Goal: Feedback & Contribution: Submit feedback/report problem

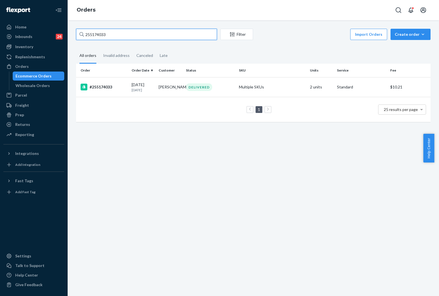
click at [115, 34] on input "255174033" at bounding box center [146, 34] width 141 height 11
paste input "8307"
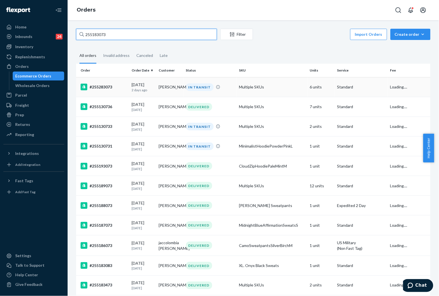
type input "255183073"
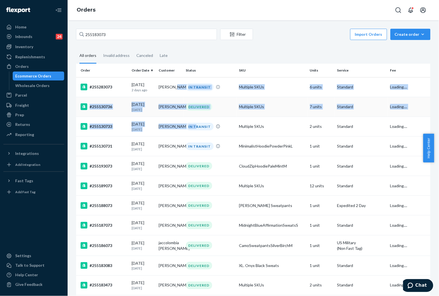
drag, startPoint x: 164, startPoint y: 88, endPoint x: 186, endPoint y: 116, distance: 35.3
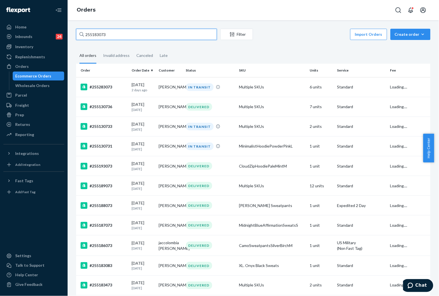
drag, startPoint x: 186, startPoint y: 116, endPoint x: 145, endPoint y: 36, distance: 89.7
click at [145, 36] on input "255183073" at bounding box center [146, 34] width 141 height 11
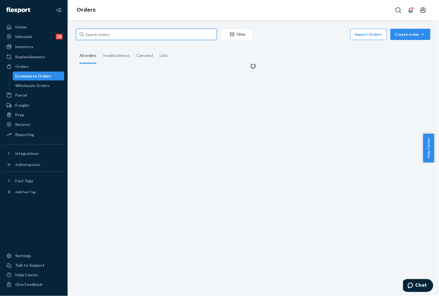
paste input "255183073"
type input "255183073"
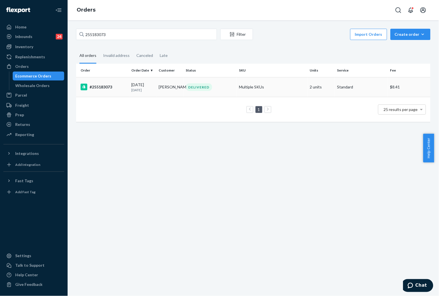
click at [181, 83] on td "Fred Richmond" at bounding box center [170, 87] width 27 height 20
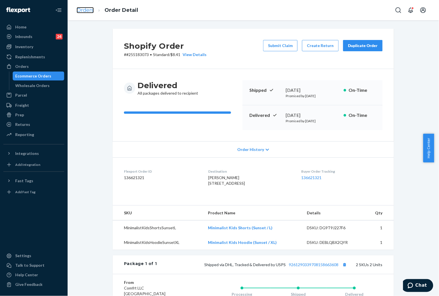
click at [91, 7] on link "Orders" at bounding box center [85, 10] width 17 height 6
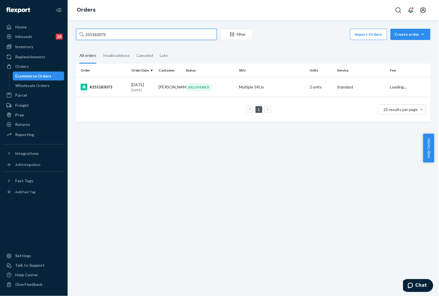
click at [162, 31] on input "255183073" at bounding box center [146, 34] width 141 height 11
paste input "#255237042"
type input "#255237042"
click at [159, 89] on td "Richard Gerena" at bounding box center [170, 87] width 27 height 20
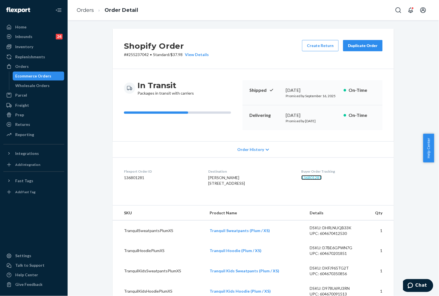
click at [315, 176] on link "136801281" at bounding box center [312, 177] width 20 height 5
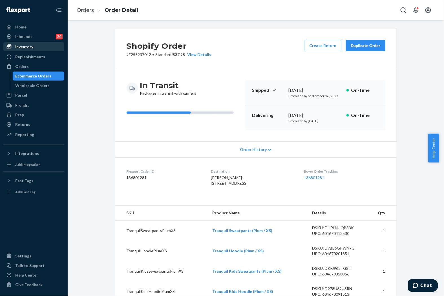
click at [31, 46] on div "Inventory" at bounding box center [24, 47] width 18 height 6
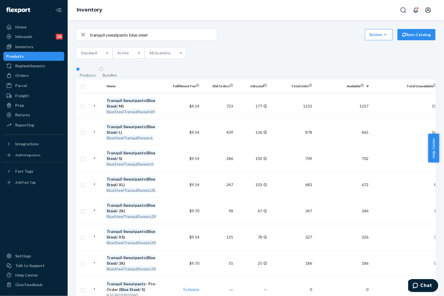
click at [118, 38] on input "tranquil sweatpants blue steel" at bounding box center [153, 34] width 127 height 11
type input "tranquil hoodie blue steel"
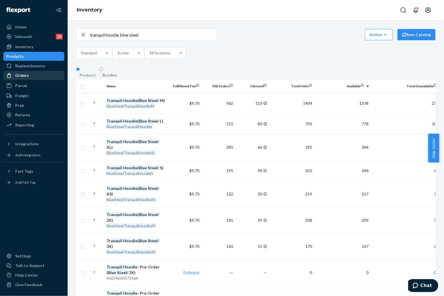
click at [26, 73] on div "Orders" at bounding box center [22, 76] width 14 height 6
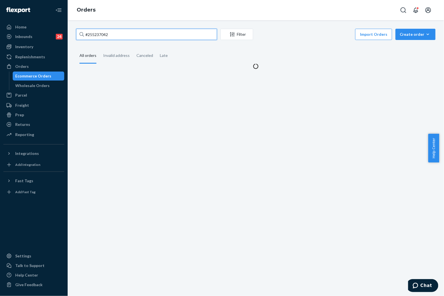
click at [122, 38] on input "#255237042" at bounding box center [146, 34] width 141 height 11
click at [122, 35] on input "#255237042" at bounding box center [146, 34] width 141 height 11
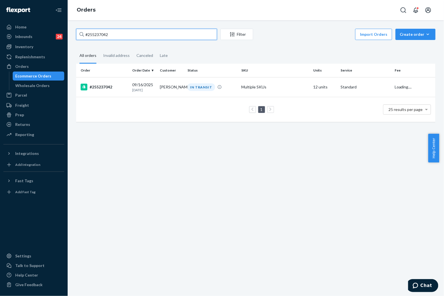
click at [122, 35] on input "#255237042" at bounding box center [146, 34] width 141 height 11
paste input "255229904"
type input "255229904"
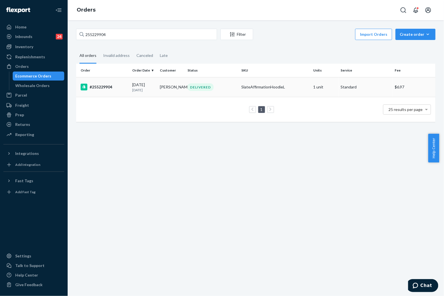
click at [154, 83] on div "09/20/2025 3 days ago" at bounding box center [143, 87] width 23 height 10
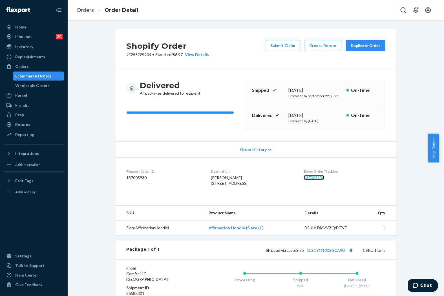
click at [322, 179] on link "137005930" at bounding box center [314, 177] width 20 height 5
click at [79, 10] on link "Orders" at bounding box center [85, 10] width 17 height 6
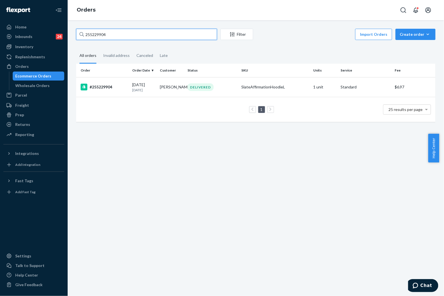
click at [147, 35] on input "255229904" at bounding box center [146, 34] width 141 height 11
paste input "4942897"
type input "254942897"
click at [166, 89] on td "darlene lehman" at bounding box center [172, 87] width 28 height 20
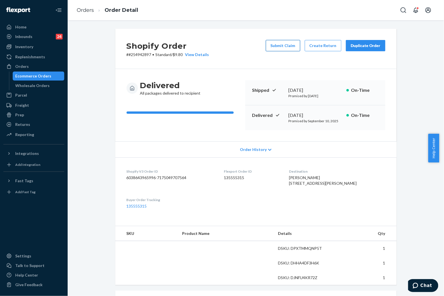
click at [282, 44] on button "Submit Claim" at bounding box center [283, 45] width 34 height 11
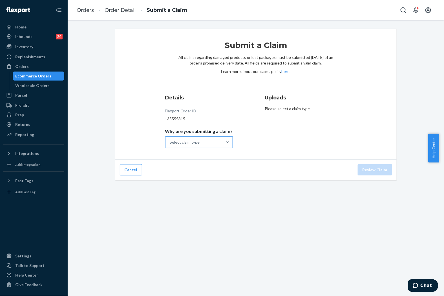
click at [213, 140] on div "Select claim type" at bounding box center [194, 142] width 57 height 11
click at [171, 140] on input "Why are you submitting a claim? Select claim type" at bounding box center [170, 143] width 1 height 6
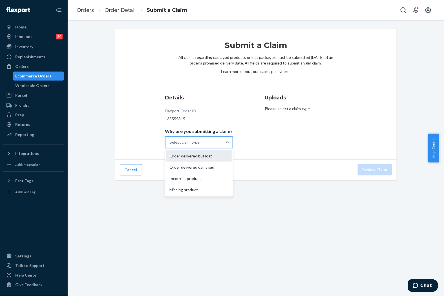
click at [205, 159] on div "Order delivered but lost" at bounding box center [198, 156] width 65 height 11
click at [171, 145] on input "Why are you submitting a claim? option Order delivered but lost focused, 1 of 4…" at bounding box center [170, 143] width 1 height 6
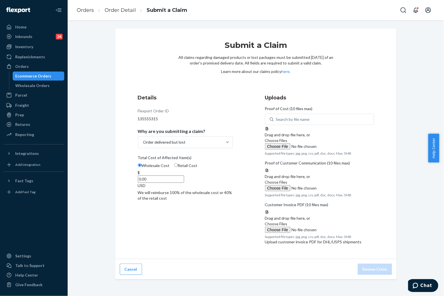
click at [288, 143] on span "Choose Files" at bounding box center [276, 140] width 23 height 5
click at [325, 150] on input "Choose Files" at bounding box center [303, 147] width 77 height 6
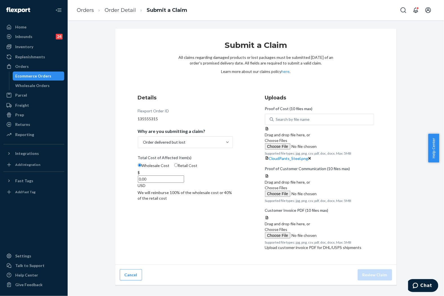
click at [288, 143] on span "Choose Files" at bounding box center [276, 140] width 23 height 5
click at [320, 150] on input "Choose Files" at bounding box center [303, 147] width 77 height 6
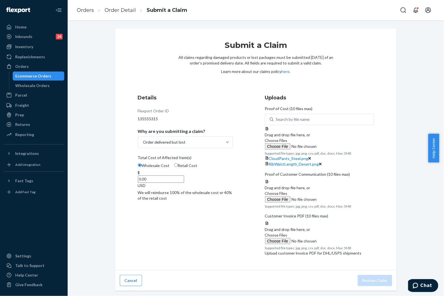
click at [318, 150] on label "Choose Files" at bounding box center [303, 144] width 77 height 12
click at [318, 150] on input "Choose Files" at bounding box center [303, 147] width 77 height 6
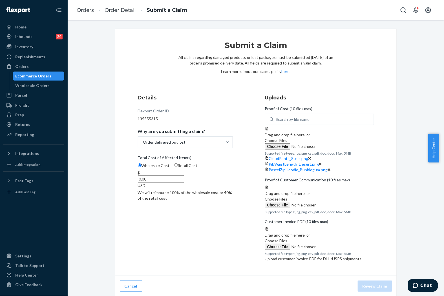
click at [191, 229] on div "Details Flexport Order ID 135555315 Why are you submitting a claim? Order deliv…" at bounding box center [192, 179] width 109 height 177
click at [288, 201] on span "Choose Files" at bounding box center [276, 198] width 23 height 5
click at [321, 204] on input "Choose Files" at bounding box center [303, 205] width 77 height 6
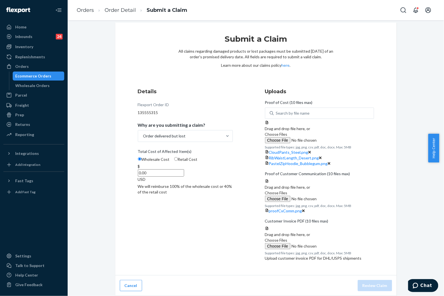
scroll to position [153, 0]
click at [288, 238] on span "Choose Files" at bounding box center [276, 240] width 23 height 5
click at [311, 243] on input "Choose Files" at bounding box center [303, 246] width 77 height 6
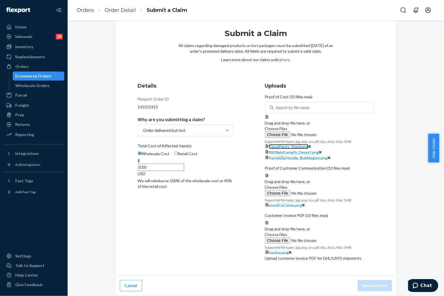
drag, startPoint x: 288, startPoint y: 37, endPoint x: 293, endPoint y: 51, distance: 14.6
click at [288, 144] on span "CloudPants_Steel.png" at bounding box center [288, 146] width 39 height 5
click at [314, 150] on span "RibWaistLength_Desert.png" at bounding box center [294, 152] width 50 height 5
drag, startPoint x: 329, startPoint y: 82, endPoint x: 322, endPoint y: 74, distance: 10.3
click at [328, 156] on span "PastelZipHoodie_Bubblegum.png" at bounding box center [298, 158] width 59 height 5
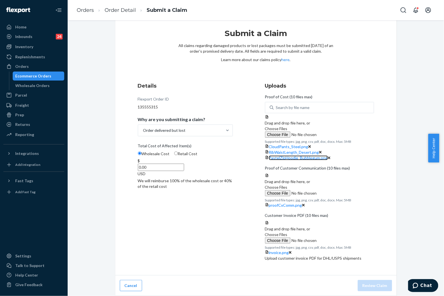
scroll to position [28, 0]
click at [184, 164] on input "0.00" at bounding box center [161, 167] width 46 height 7
type input "117.00"
click at [302, 203] on span "proofCxComm.png" at bounding box center [285, 205] width 33 height 5
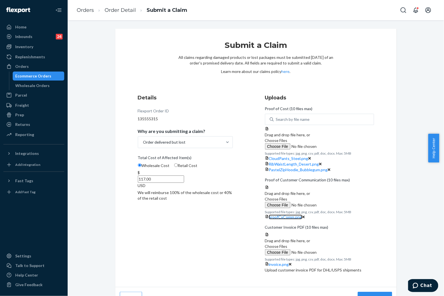
scroll to position [157, 0]
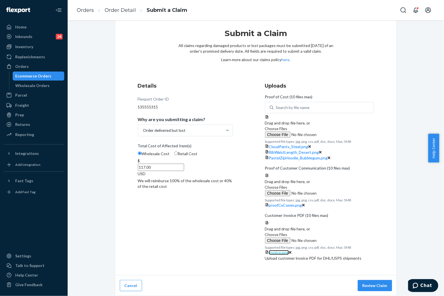
click at [289, 255] on span "invoice.png" at bounding box center [279, 252] width 20 height 5
click at [367, 288] on button "Review Claim" at bounding box center [375, 285] width 34 height 11
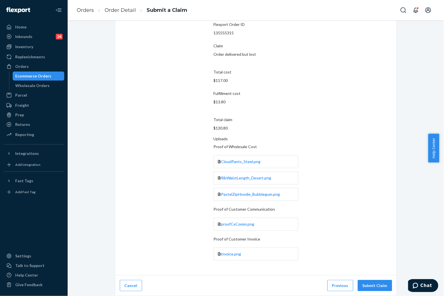
scroll to position [0, 0]
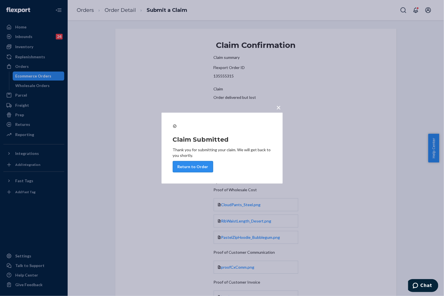
click at [213, 172] on button "Return to Order" at bounding box center [193, 166] width 40 height 11
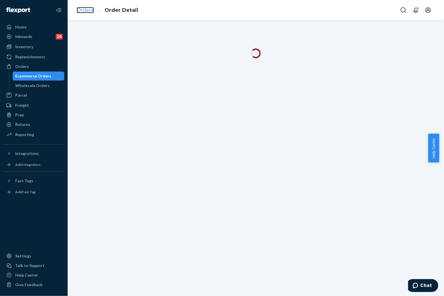
click at [92, 12] on link "Orders" at bounding box center [85, 10] width 17 height 6
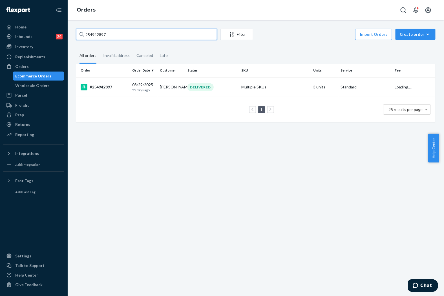
click at [135, 33] on input "254942897" at bounding box center [146, 34] width 141 height 11
paste input "5227050"
type input "255227050"
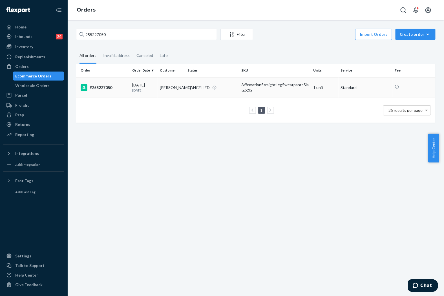
click at [201, 86] on div "CANCELLED" at bounding box center [199, 88] width 23 height 6
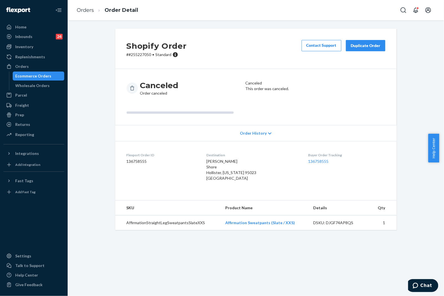
click at [287, 92] on p "This order was canceled." at bounding box center [315, 89] width 140 height 6
click at [208, 101] on div "Canceled Order canceled" at bounding box center [184, 97] width 114 height 34
click at [87, 11] on link "Orders" at bounding box center [85, 10] width 17 height 6
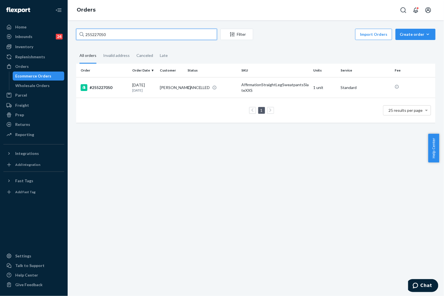
click at [134, 30] on input "255227050" at bounding box center [146, 34] width 141 height 11
paste input "Shane Halvorsen"
type input "Shane Halvorsen"
click at [196, 89] on div "CANCELLED" at bounding box center [199, 88] width 23 height 6
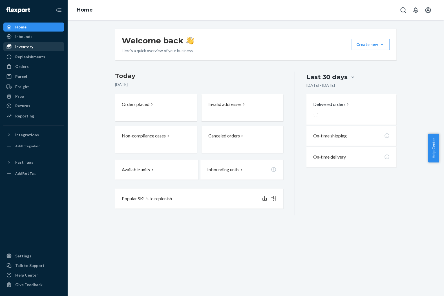
click at [27, 46] on div "Inventory" at bounding box center [24, 47] width 18 height 6
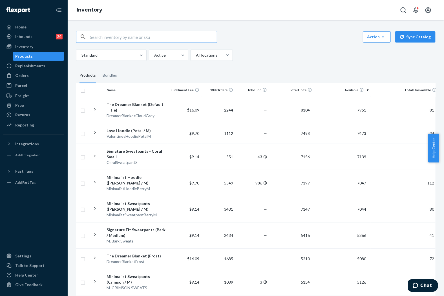
click at [131, 34] on input "text" at bounding box center [153, 36] width 127 height 11
paste input "astelZipHoodie"
type input "astelZipHoodie"
click at [89, 36] on div "button" at bounding box center [83, 36] width 14 height 11
click at [90, 37] on input "text" at bounding box center [153, 36] width 127 height 11
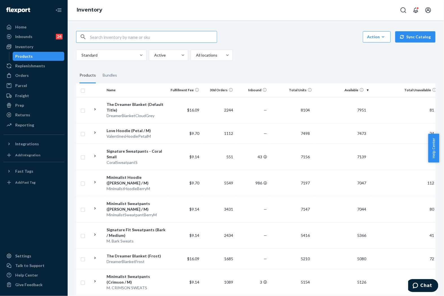
paste input "astelZipHoodie"
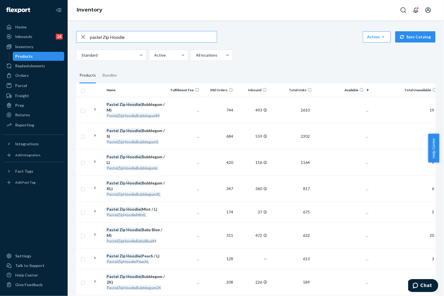
click at [135, 38] on input "pastel Zip Hoodie" at bounding box center [153, 36] width 127 height 11
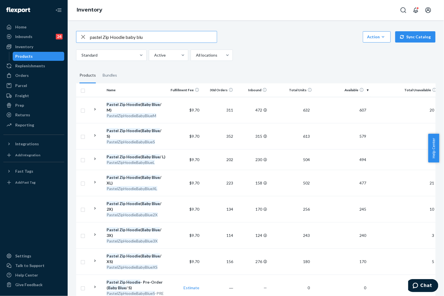
drag, startPoint x: 126, startPoint y: 37, endPoint x: 153, endPoint y: 39, distance: 26.9
click at [153, 39] on input "pastel Zip Hoodie baby blu" at bounding box center [153, 36] width 127 height 11
type input "pastel Zip Hoodie mint"
